Goal: Task Accomplishment & Management: Manage account settings

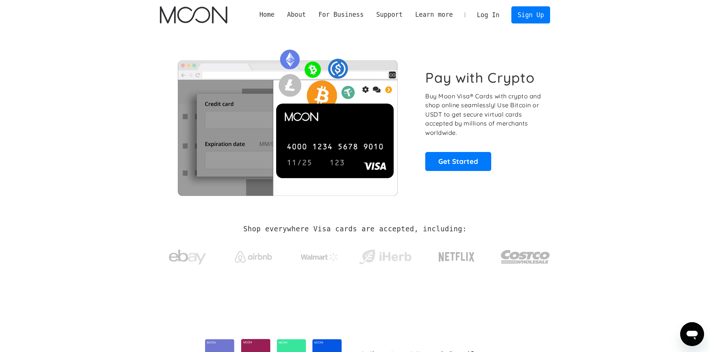
click at [499, 16] on link "Log In" at bounding box center [488, 15] width 35 height 16
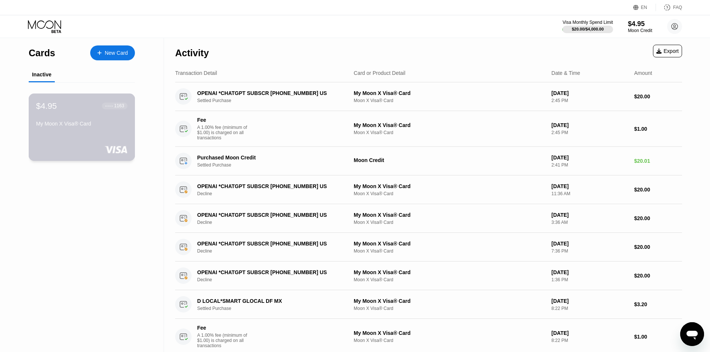
click at [78, 127] on div "My Moon X Visa® Card" at bounding box center [81, 124] width 91 height 6
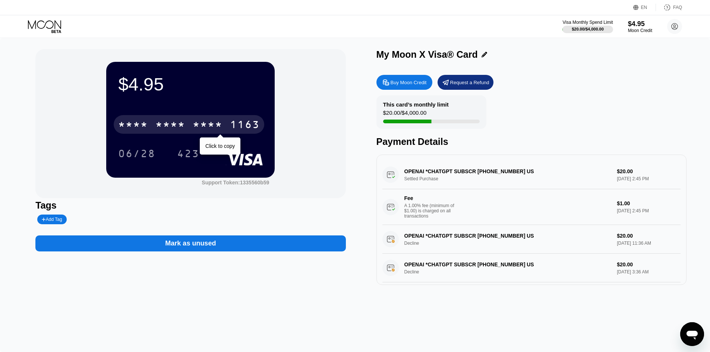
click at [184, 123] on div "* * * *" at bounding box center [170, 126] width 30 height 12
click at [184, 123] on div "6500" at bounding box center [170, 126] width 30 height 12
click at [184, 123] on div "* * * *" at bounding box center [170, 126] width 30 height 12
click at [230, 123] on div "1163" at bounding box center [245, 126] width 30 height 12
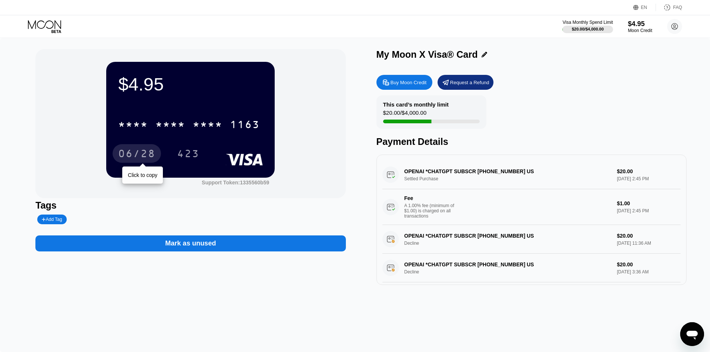
click at [141, 161] on div "06/28" at bounding box center [136, 155] width 37 height 12
click at [176, 155] on div "423" at bounding box center [188, 153] width 34 height 19
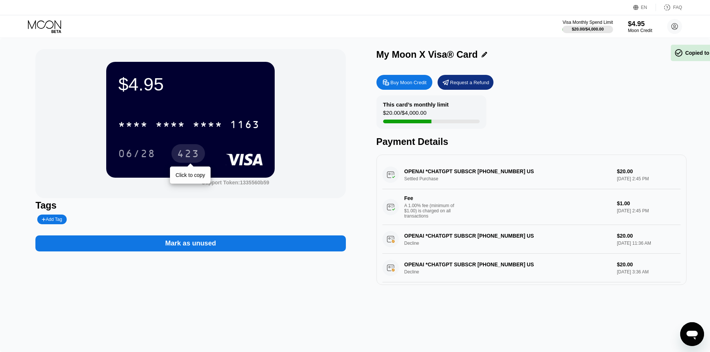
click at [177, 156] on div "423" at bounding box center [188, 153] width 34 height 19
click at [178, 156] on div "423" at bounding box center [188, 155] width 22 height 12
drag, startPoint x: 178, startPoint y: 156, endPoint x: 199, endPoint y: 144, distance: 24.2
click at [178, 156] on div "423" at bounding box center [188, 155] width 22 height 12
click at [676, 29] on icon at bounding box center [675, 26] width 6 height 6
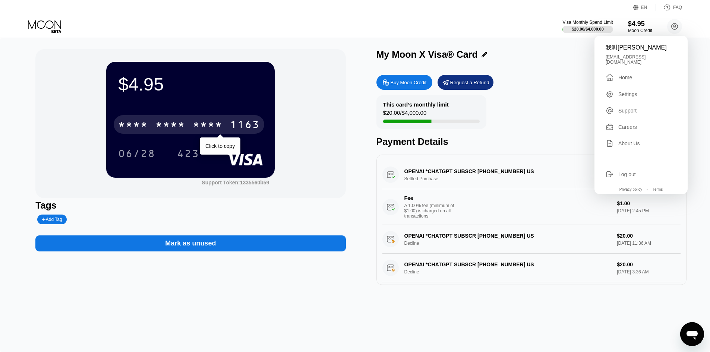
click at [205, 120] on div "* * * * * * * * * * * * 1163" at bounding box center [189, 124] width 151 height 19
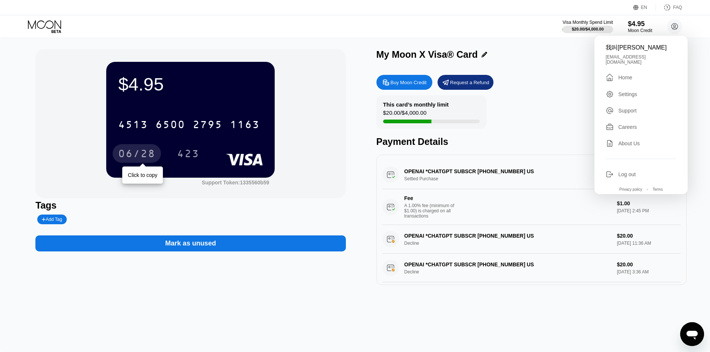
click at [151, 152] on div "06/28" at bounding box center [136, 155] width 37 height 12
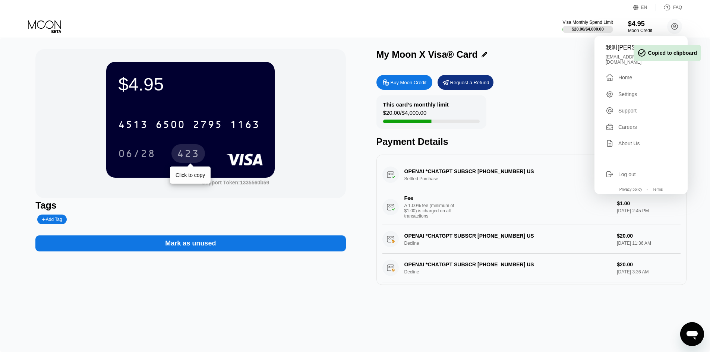
click at [181, 154] on div "423" at bounding box center [188, 155] width 22 height 12
